Goal: Find specific page/section: Find specific page/section

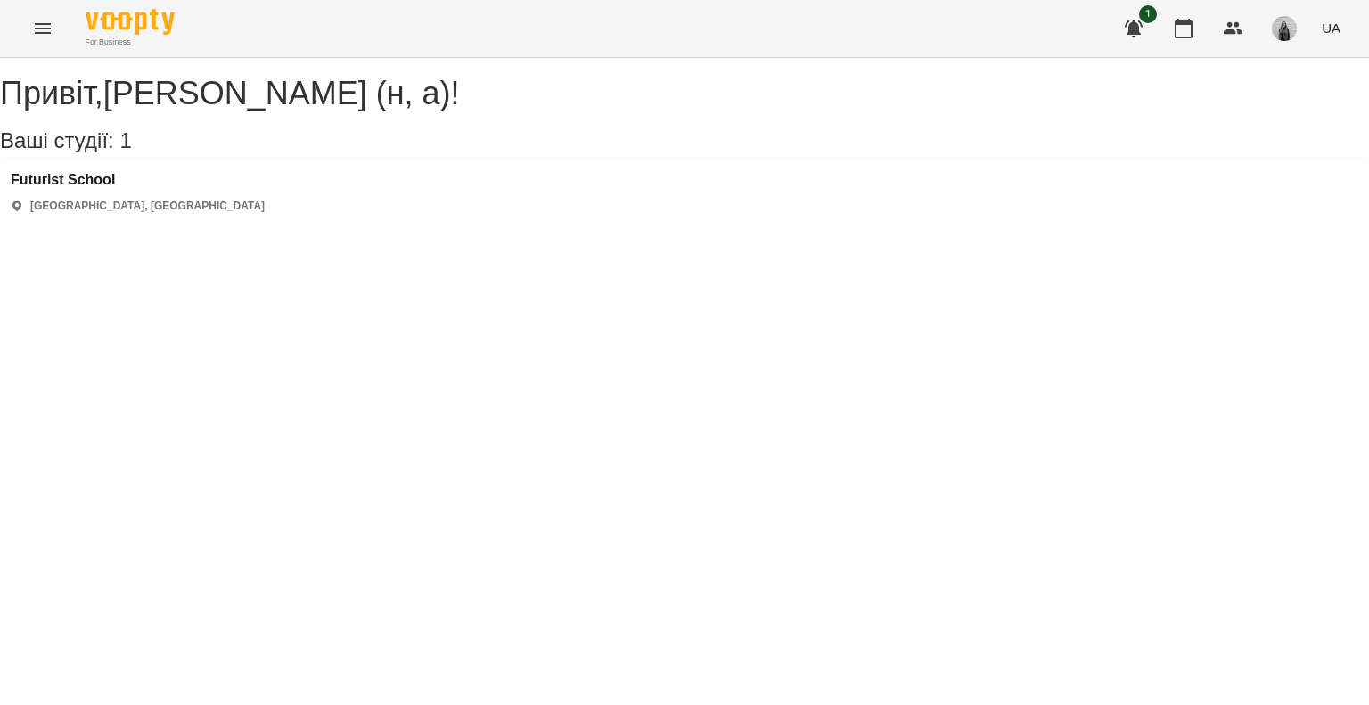
click at [53, 24] on button "Menu" at bounding box center [42, 28] width 43 height 43
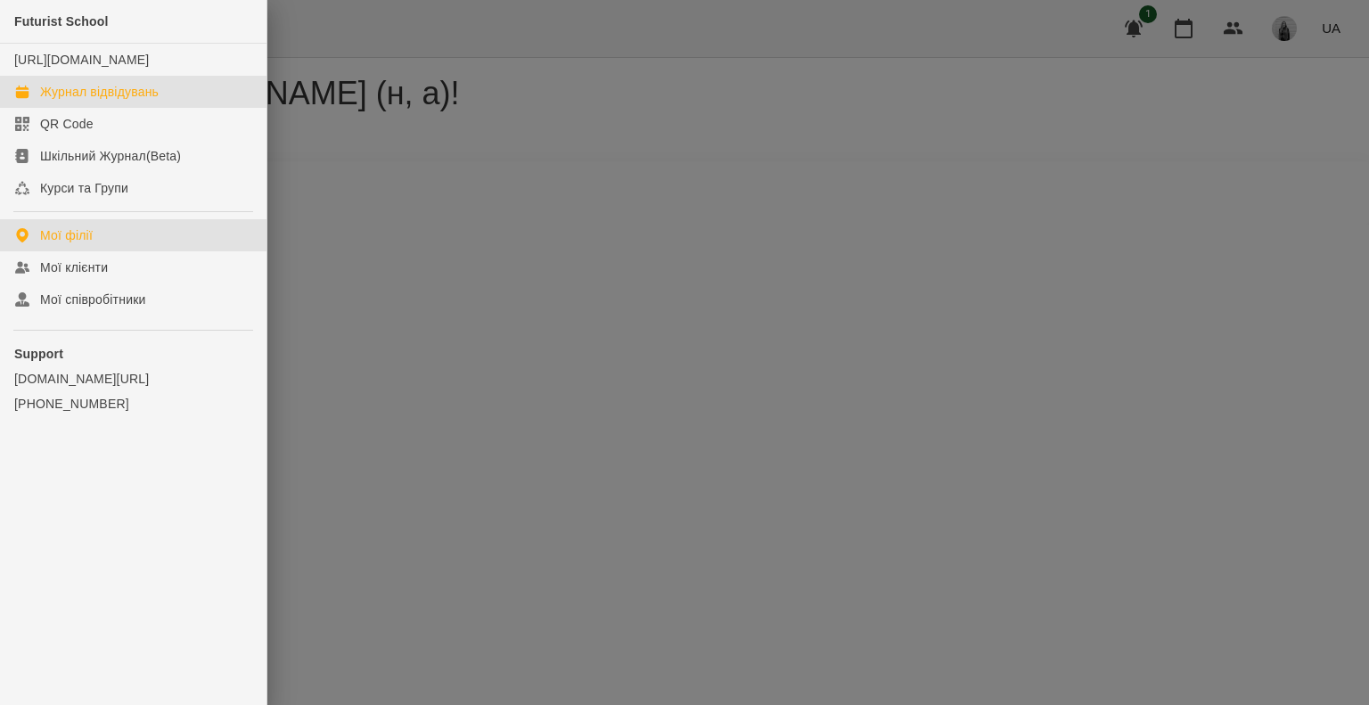
click at [64, 99] on link "Журнал відвідувань" at bounding box center [133, 92] width 267 height 32
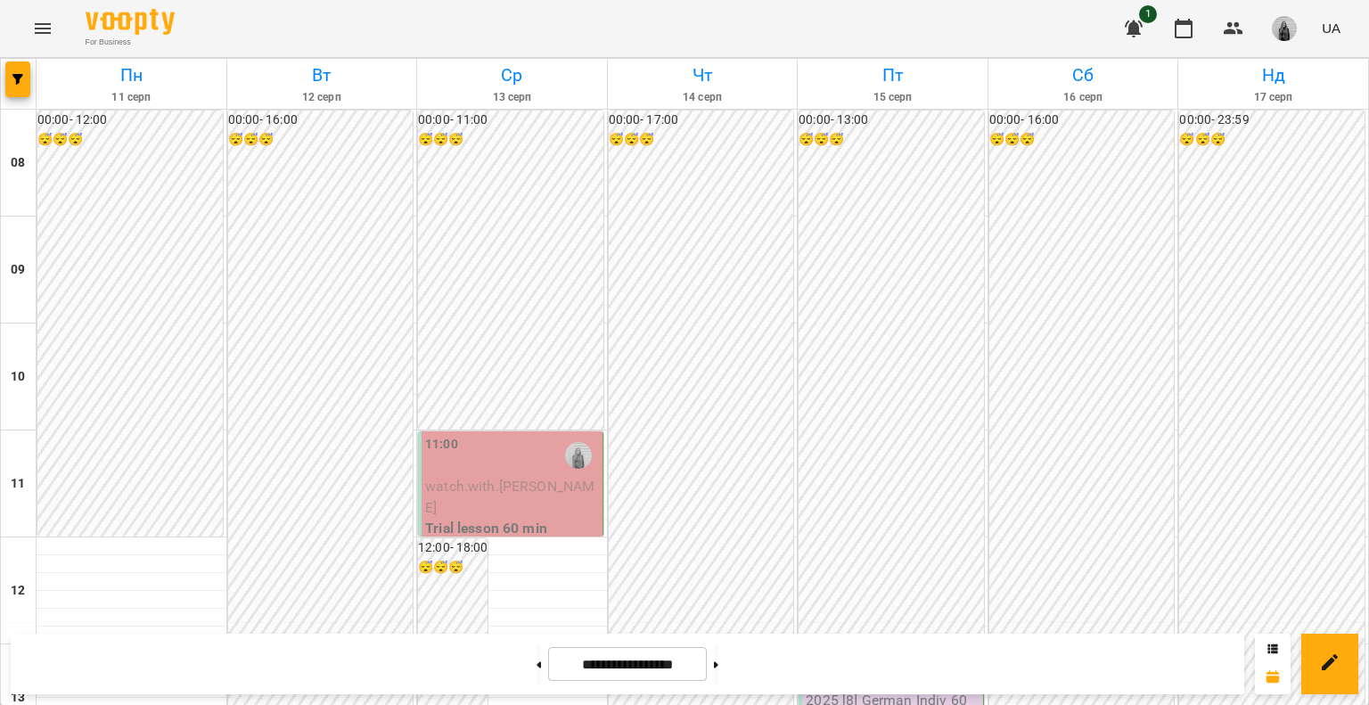
scroll to position [286, 0]
click at [513, 478] on span "watch.with.[PERSON_NAME]" at bounding box center [509, 497] width 169 height 38
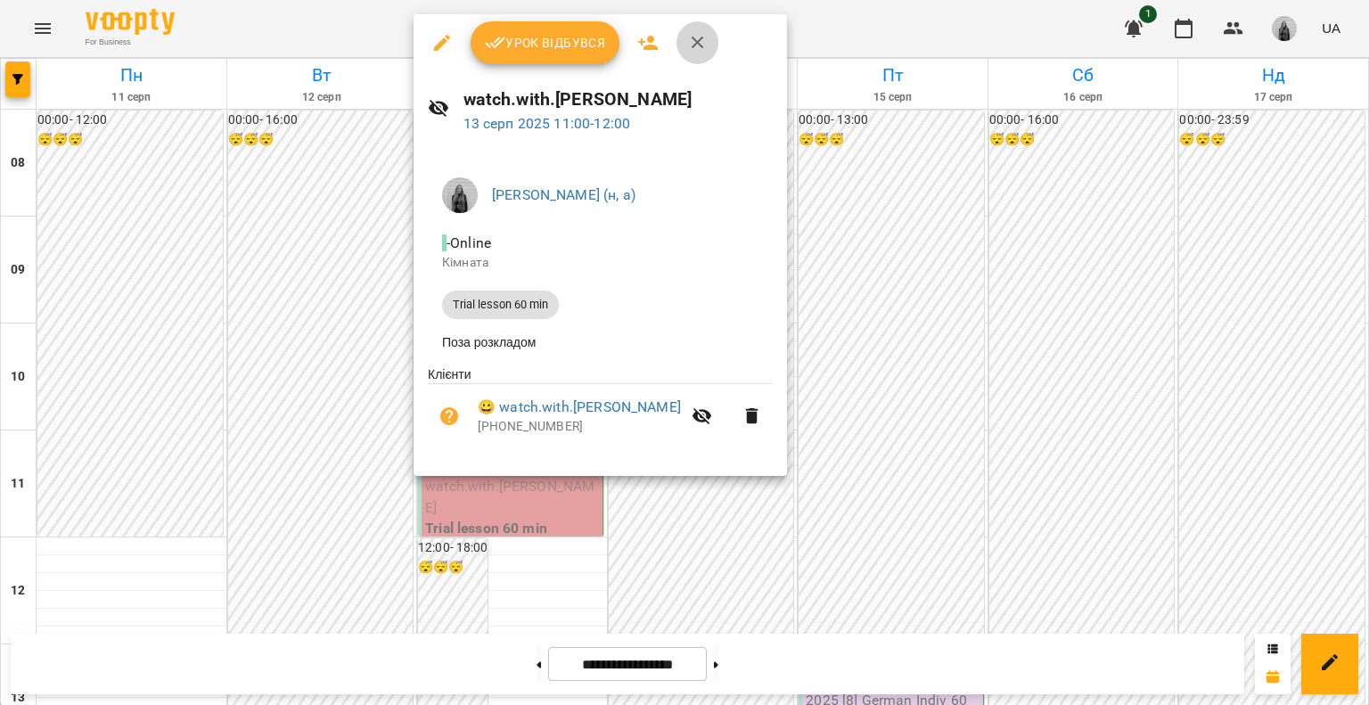
click at [691, 35] on icon "button" at bounding box center [697, 42] width 21 height 21
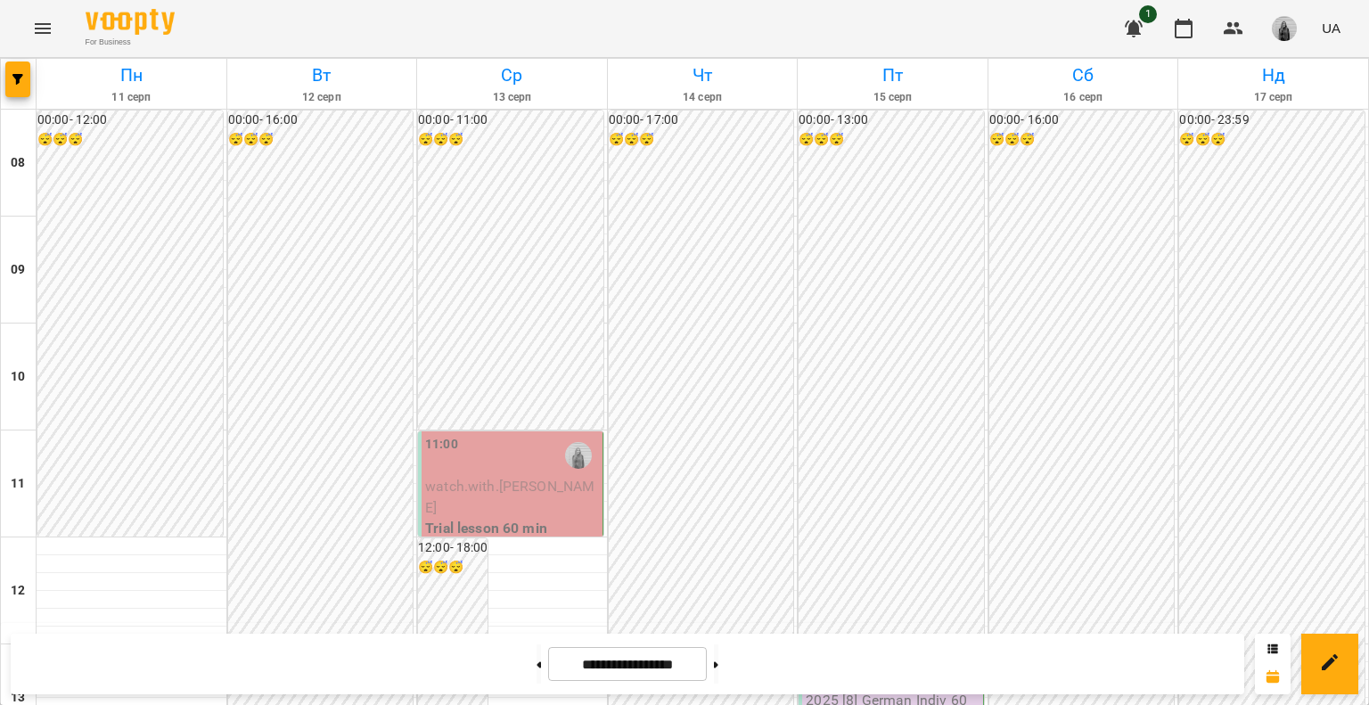
scroll to position [1089, 0]
